Goal: Check status: Check status

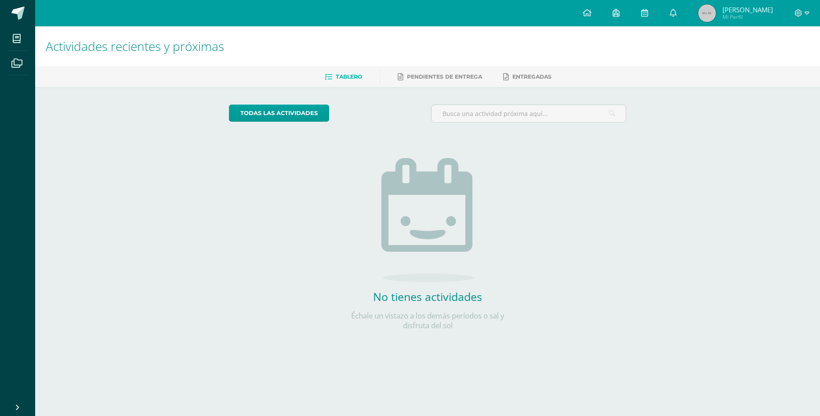
click at [746, 7] on span "[PERSON_NAME]" at bounding box center [747, 9] width 51 height 9
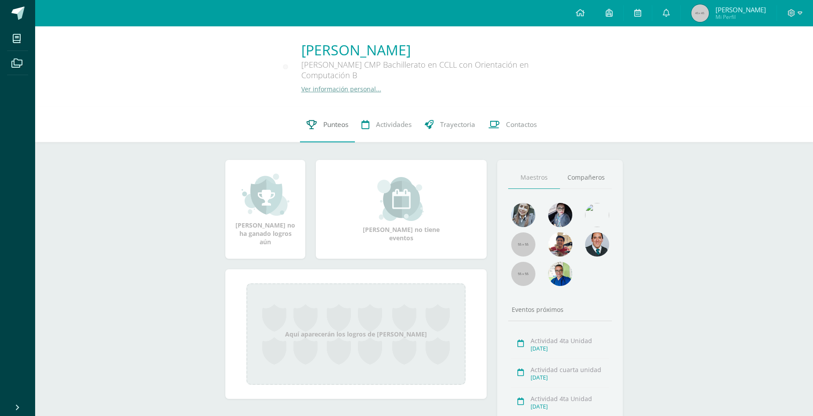
click at [338, 125] on span "Punteos" at bounding box center [335, 124] width 25 height 9
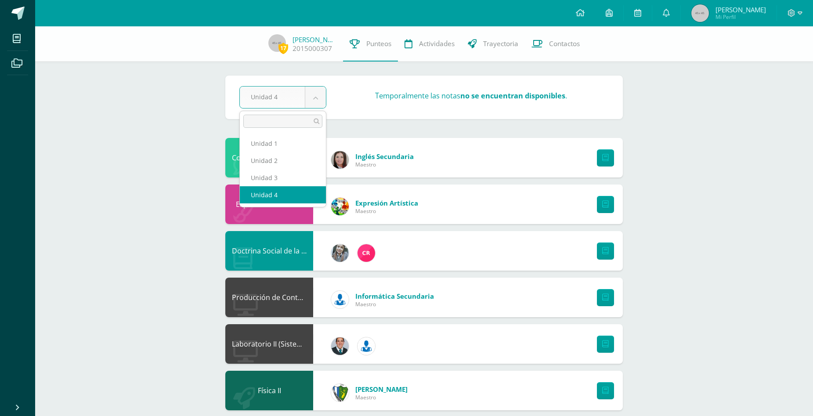
select select "Unidad 3"
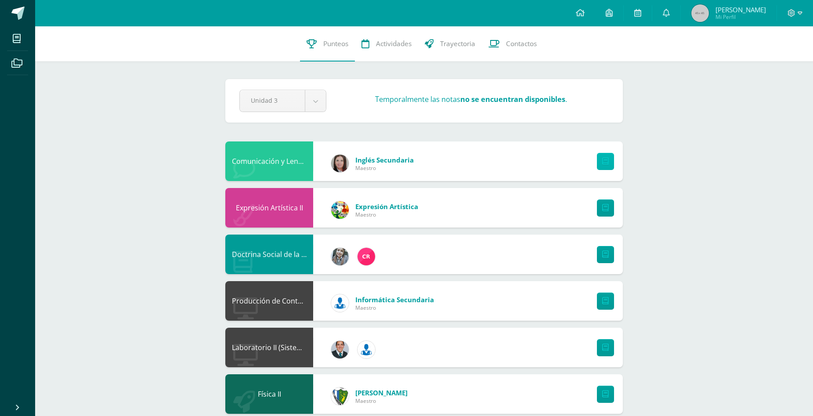
click at [602, 162] on icon at bounding box center [605, 161] width 7 height 7
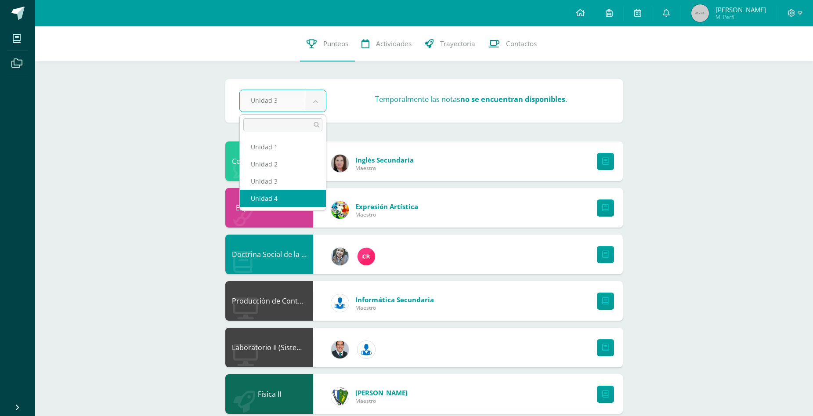
select select "Unidad 4"
